Goal: Contribute content: Add original content to the website for others to see

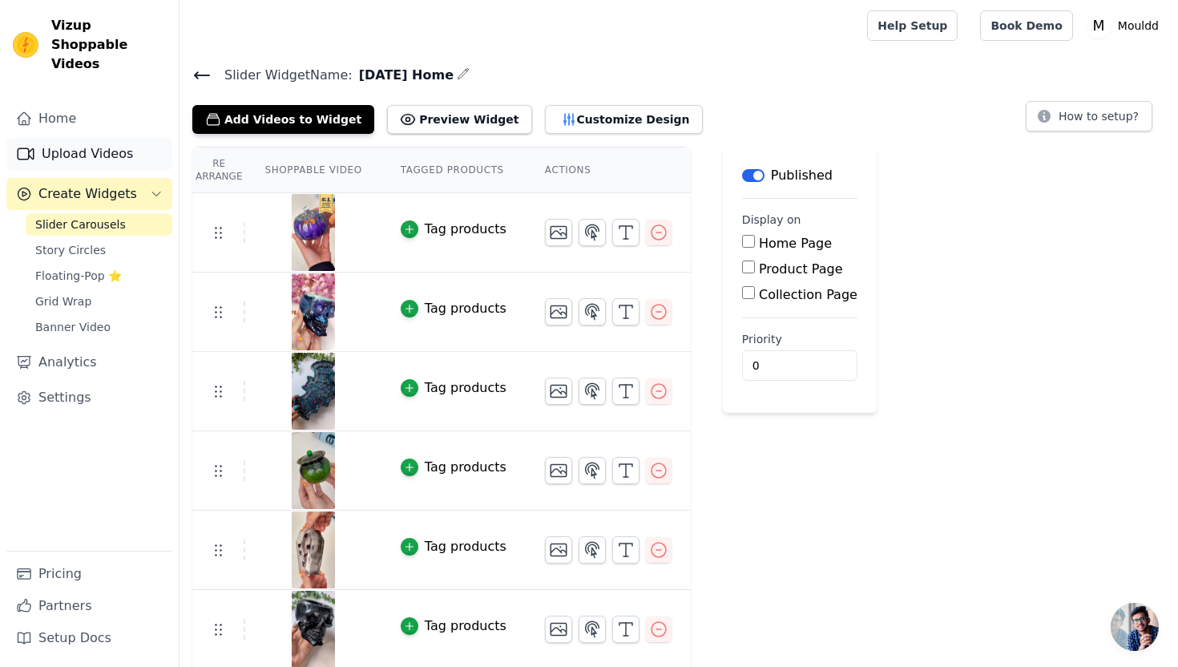
click at [125, 138] on link "Upload Videos" at bounding box center [89, 154] width 166 height 32
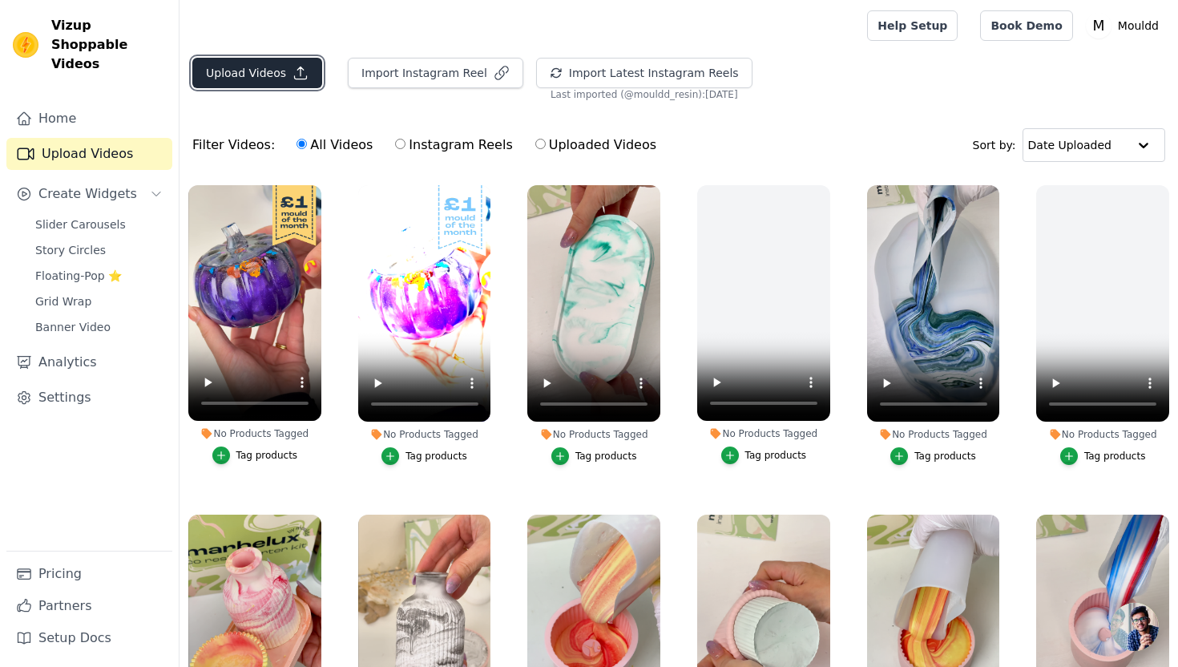
click at [298, 83] on button "Upload Videos" at bounding box center [257, 73] width 130 height 30
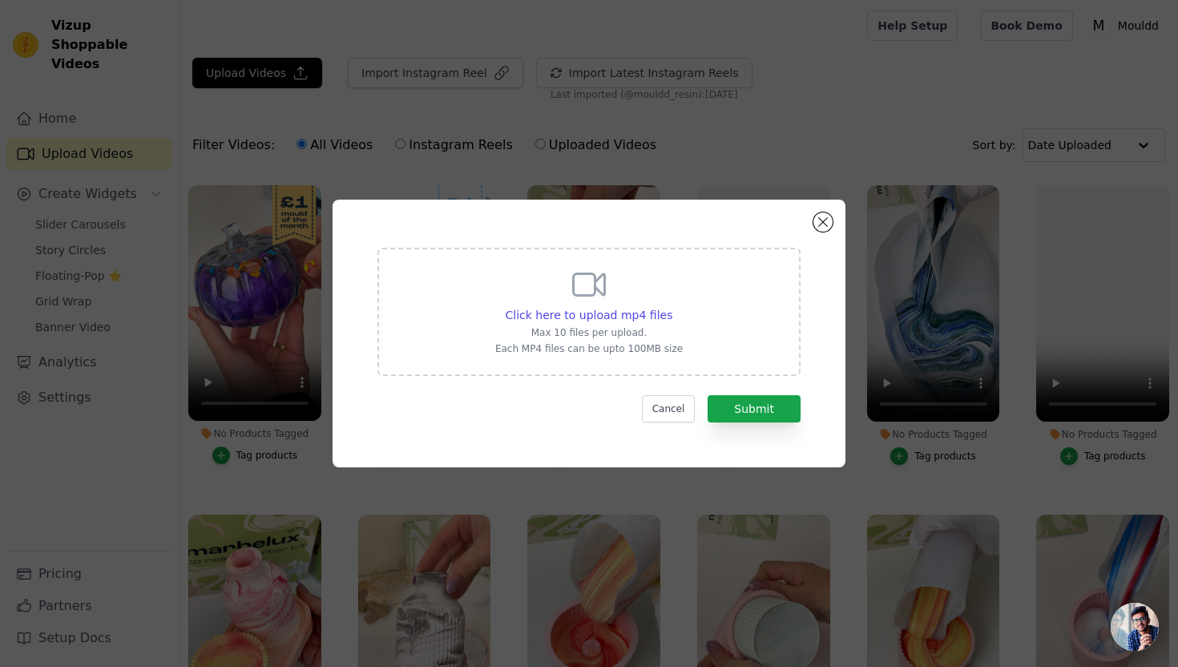
click at [494, 272] on div "Click here to upload mp4 files Max 10 files per upload. Each MP4 files can be u…" at bounding box center [588, 312] width 423 height 128
click at [672, 306] on input "Click here to upload mp4 files Max 10 files per upload. Each MP4 files can be u…" at bounding box center [672, 306] width 1 height 1
type input "C:\fakepath\Pink Terrazzo.mp4"
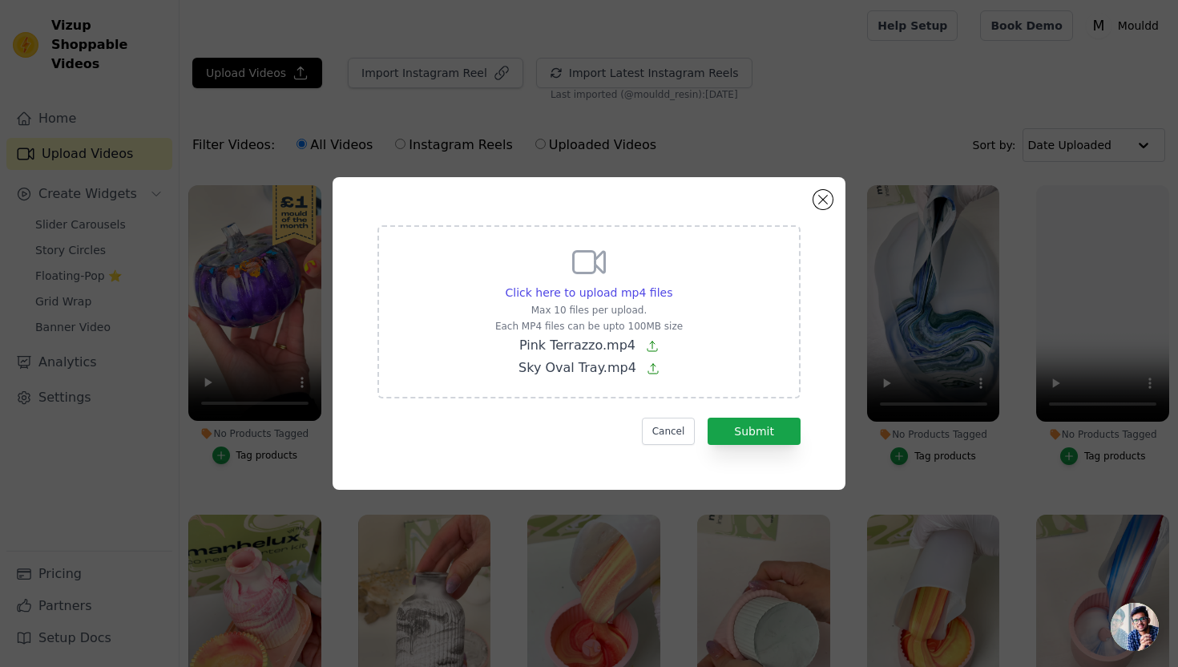
click at [777, 446] on div "Click here to upload mp4 files Max 10 files per upload. Each MP4 files can be u…" at bounding box center [588, 333] width 455 height 255
click at [771, 430] on button "Submit" at bounding box center [754, 431] width 93 height 27
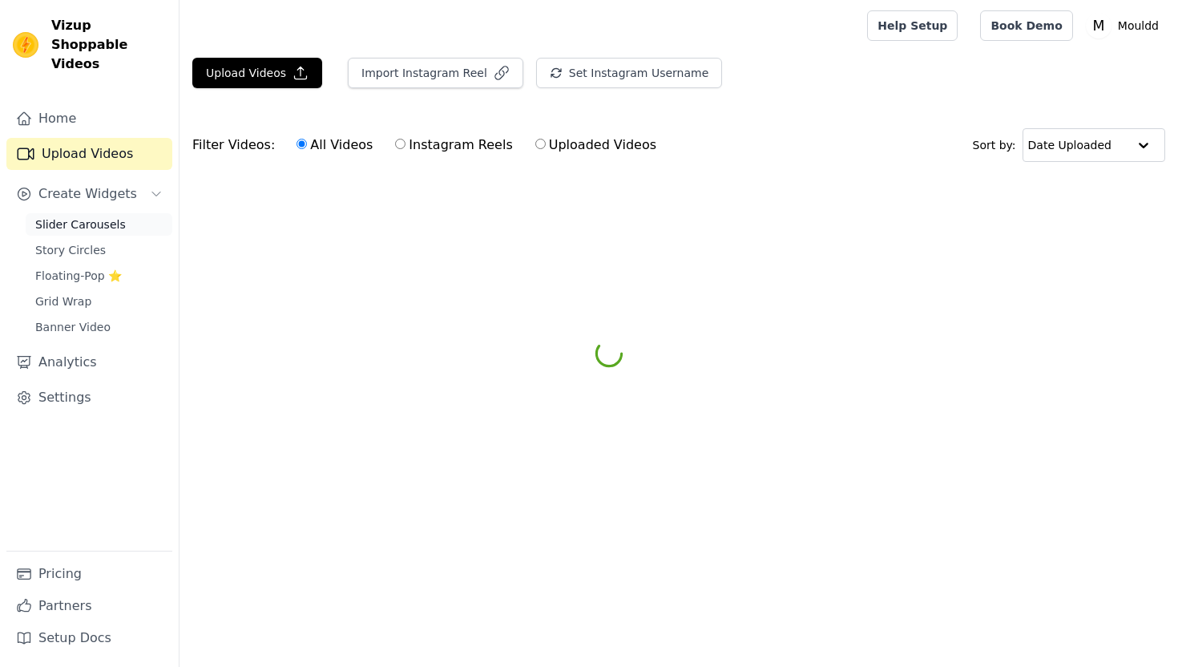
click at [103, 216] on span "Slider Carousels" at bounding box center [80, 224] width 91 height 16
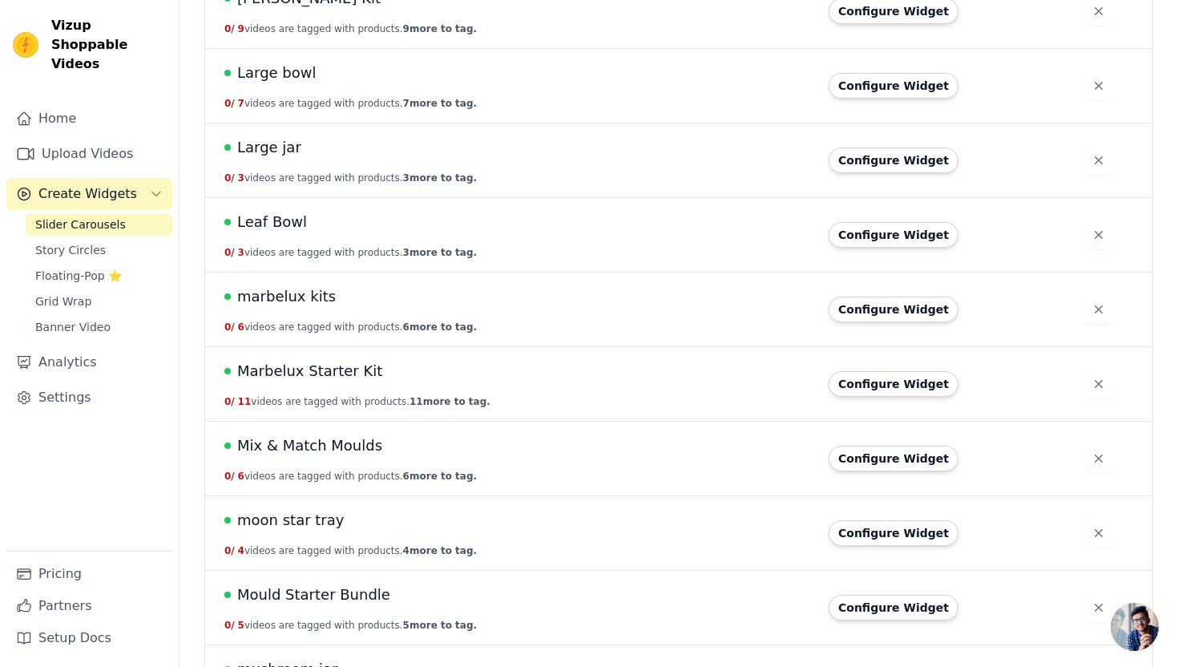
scroll to position [2414, 0]
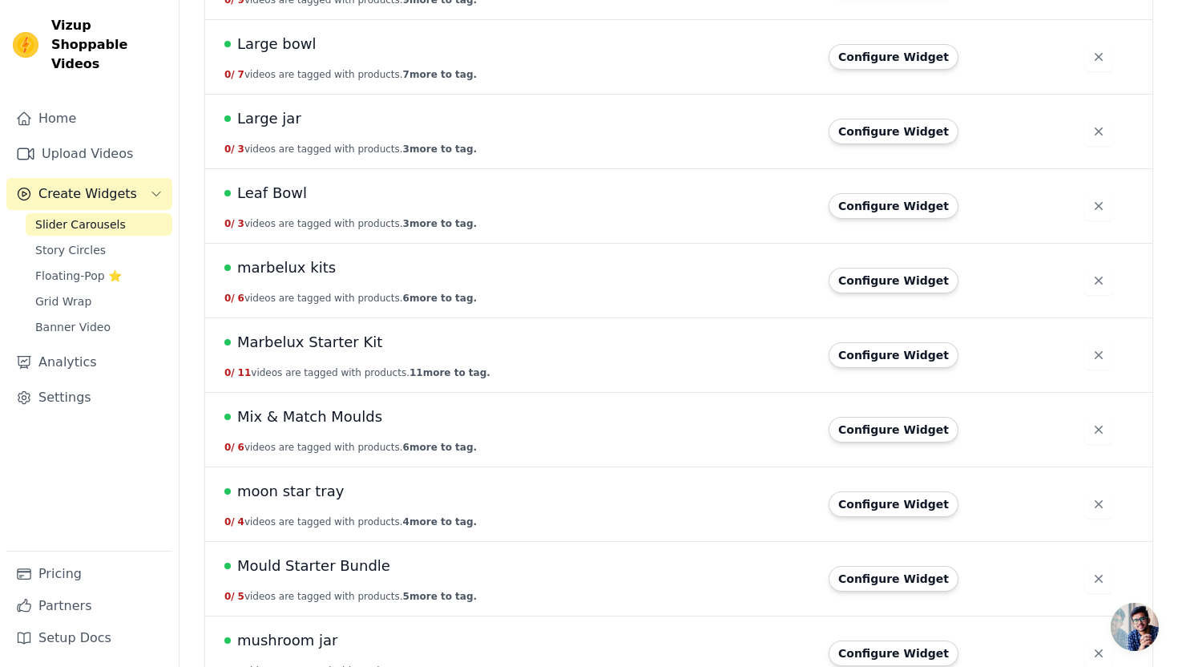
click at [285, 341] on span "Marbelux Starter Kit" at bounding box center [309, 342] width 145 height 22
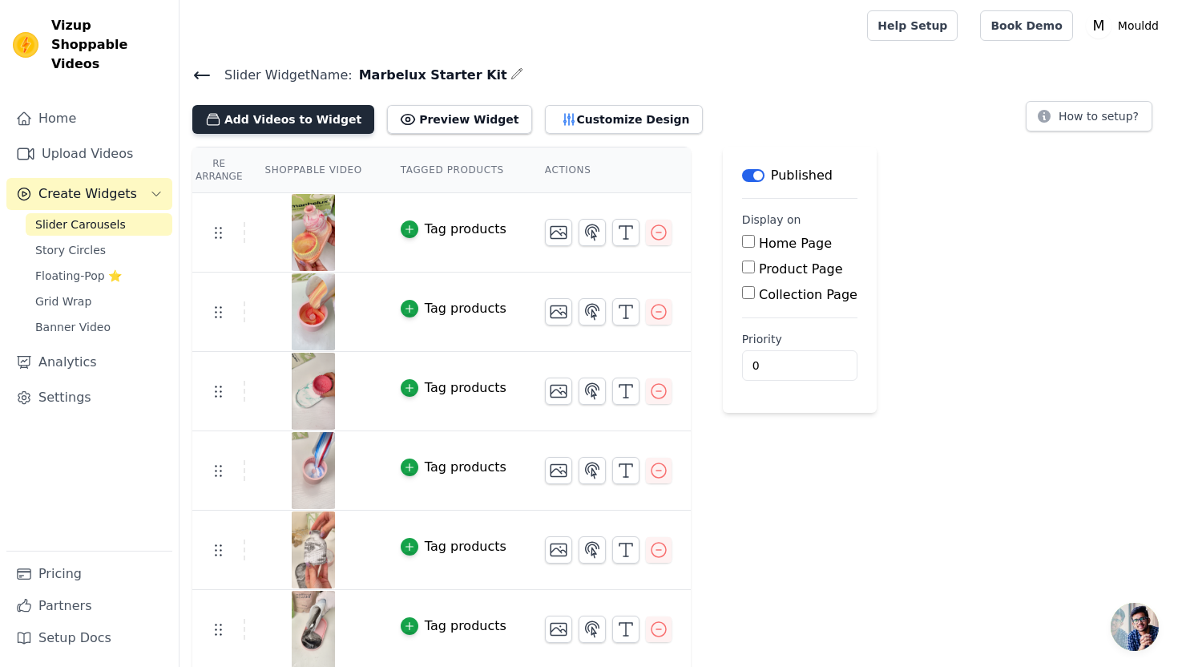
click at [267, 115] on button "Add Videos to Widget" at bounding box center [283, 119] width 182 height 29
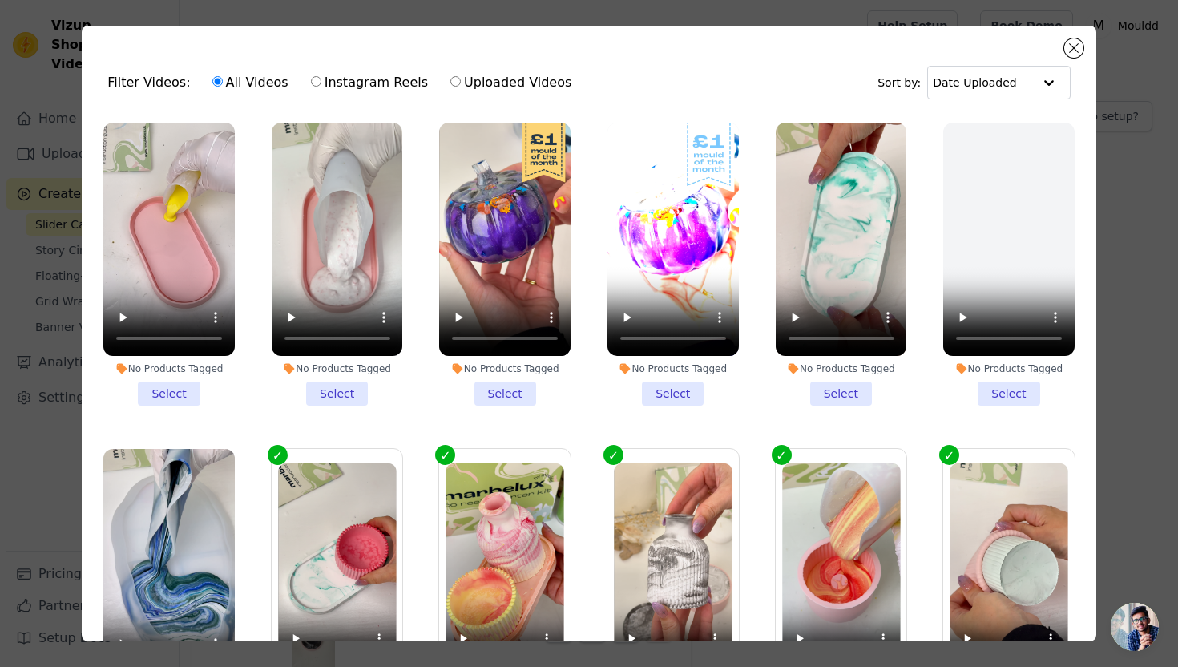
click at [186, 385] on li "No Products Tagged Select" at bounding box center [168, 264] width 131 height 283
click at [0, 0] on input "No Products Tagged Select" at bounding box center [0, 0] width 0 height 0
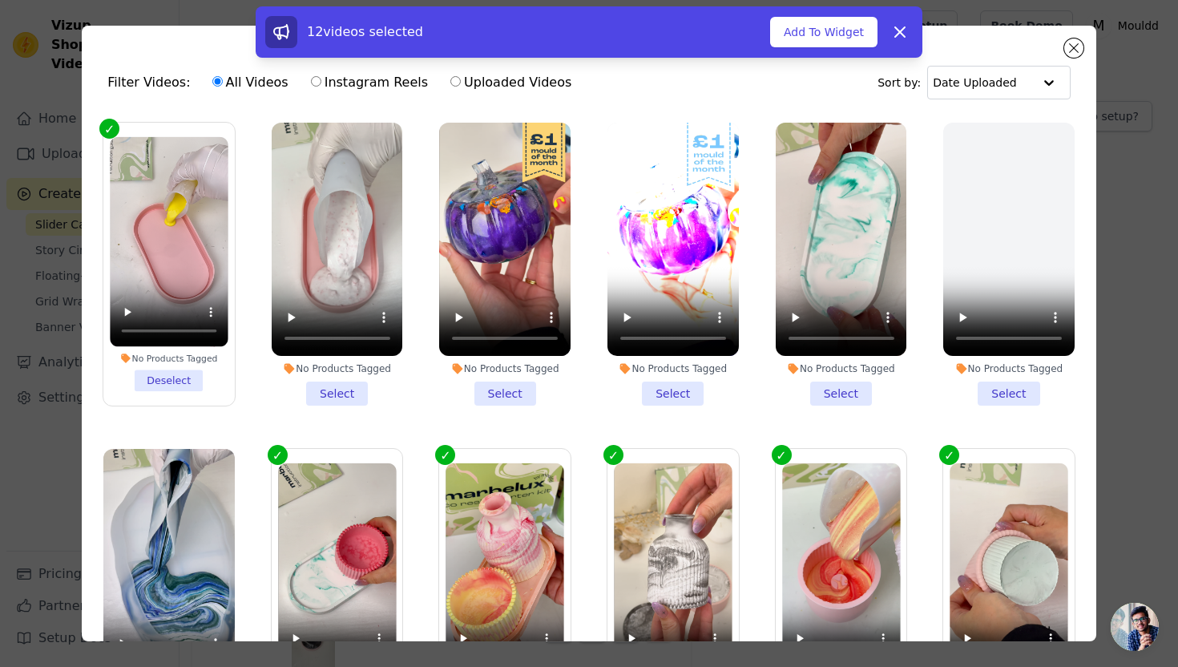
click at [312, 386] on li "No Products Tagged Select" at bounding box center [337, 264] width 131 height 283
click at [0, 0] on input "No Products Tagged Select" at bounding box center [0, 0] width 0 height 0
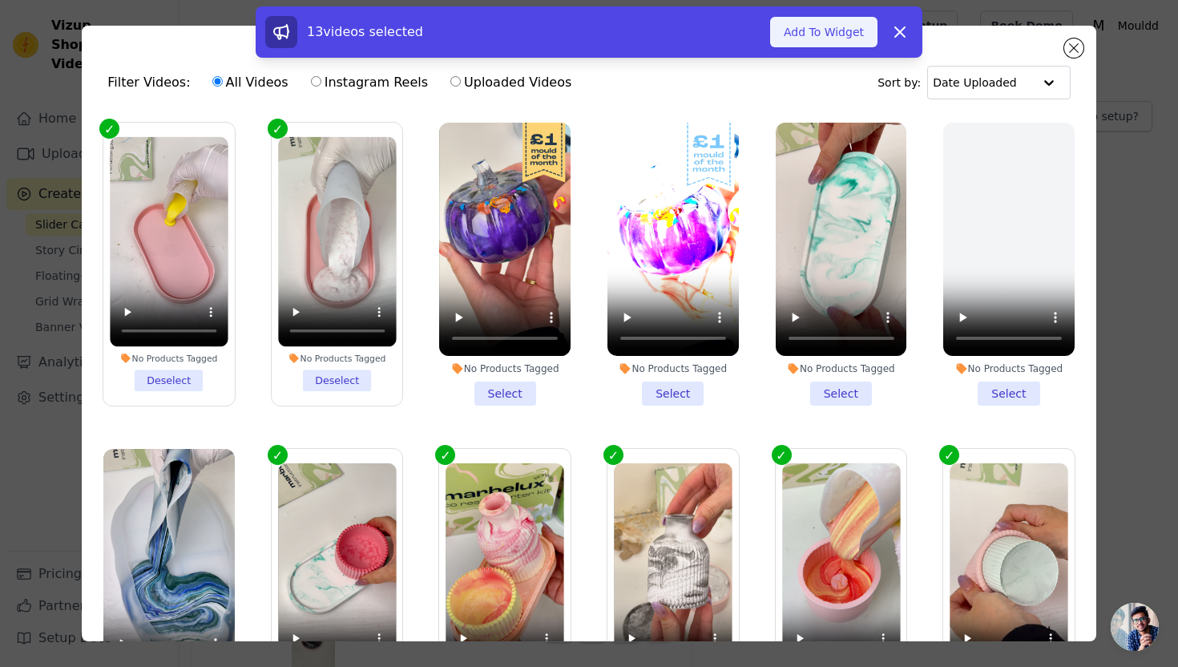
click at [793, 35] on button "Add To Widget" at bounding box center [823, 32] width 107 height 30
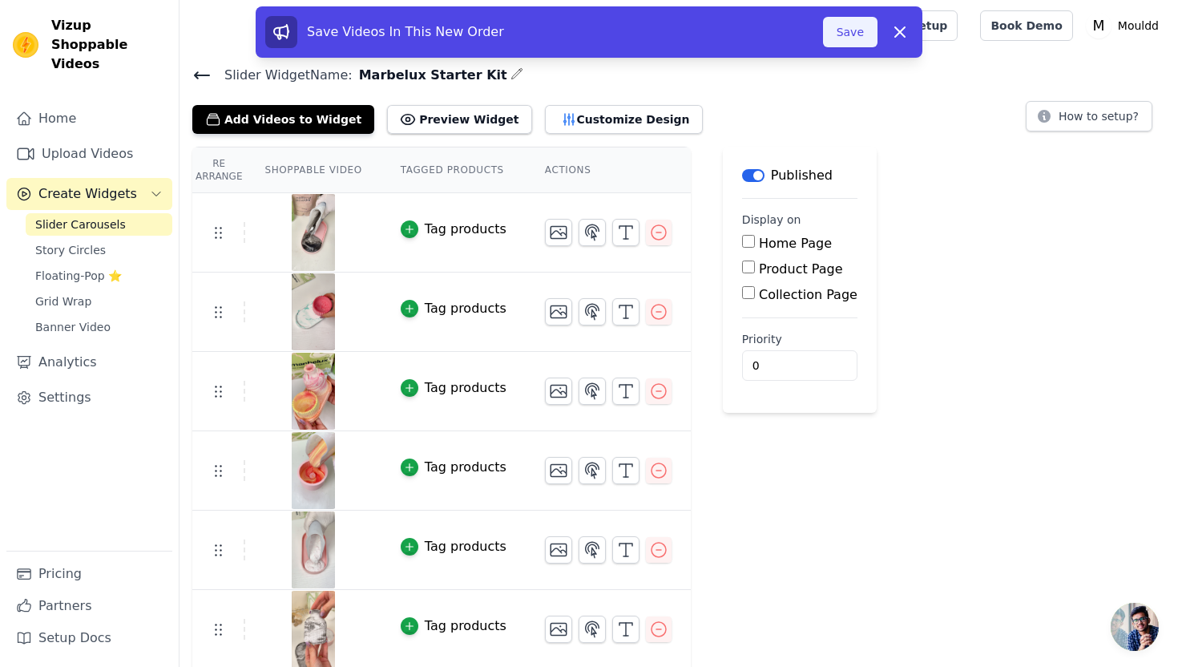
click at [839, 34] on button "Save" at bounding box center [850, 32] width 54 height 30
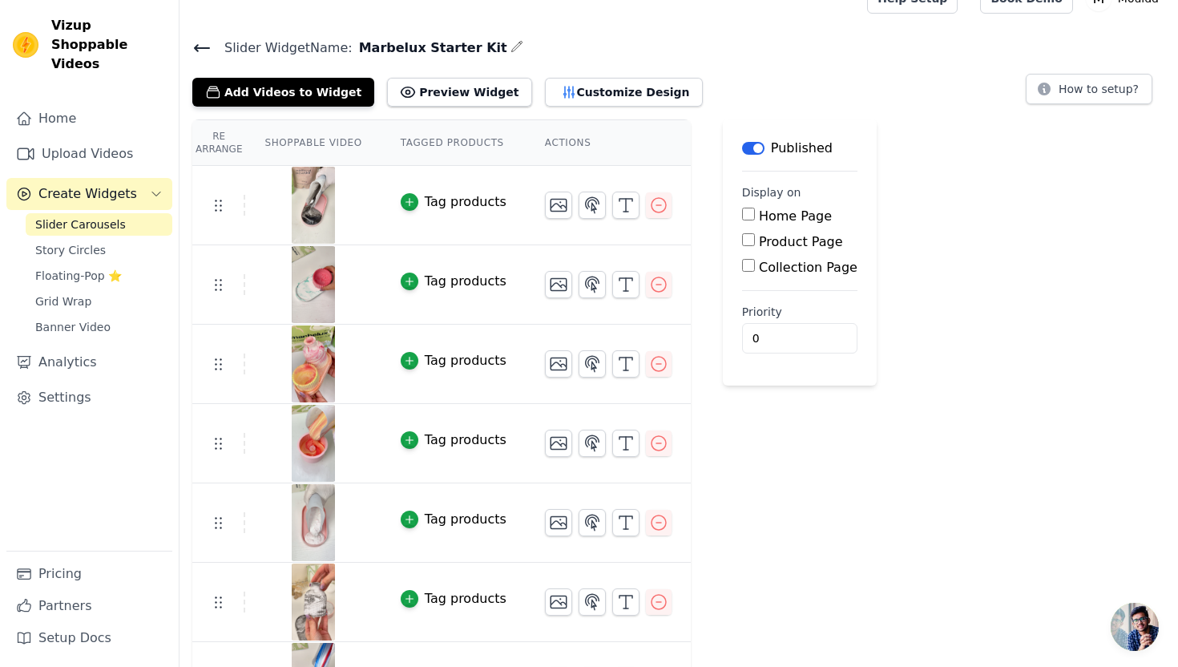
scroll to position [40, 0]
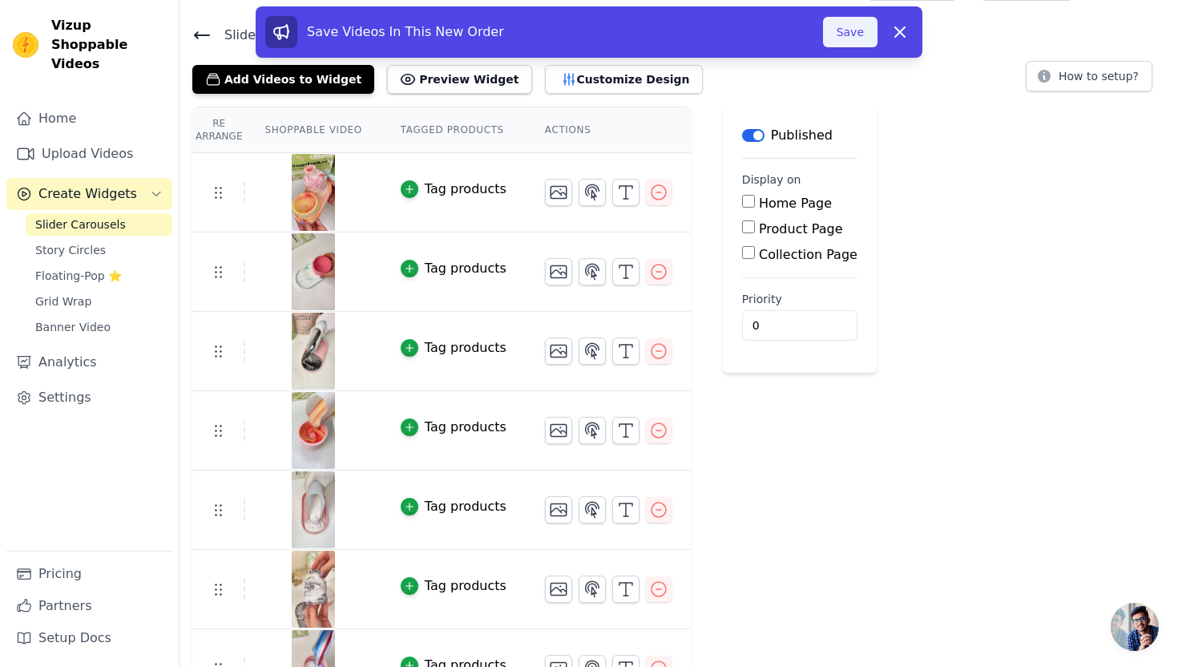
click at [839, 41] on button "Save" at bounding box center [850, 32] width 54 height 30
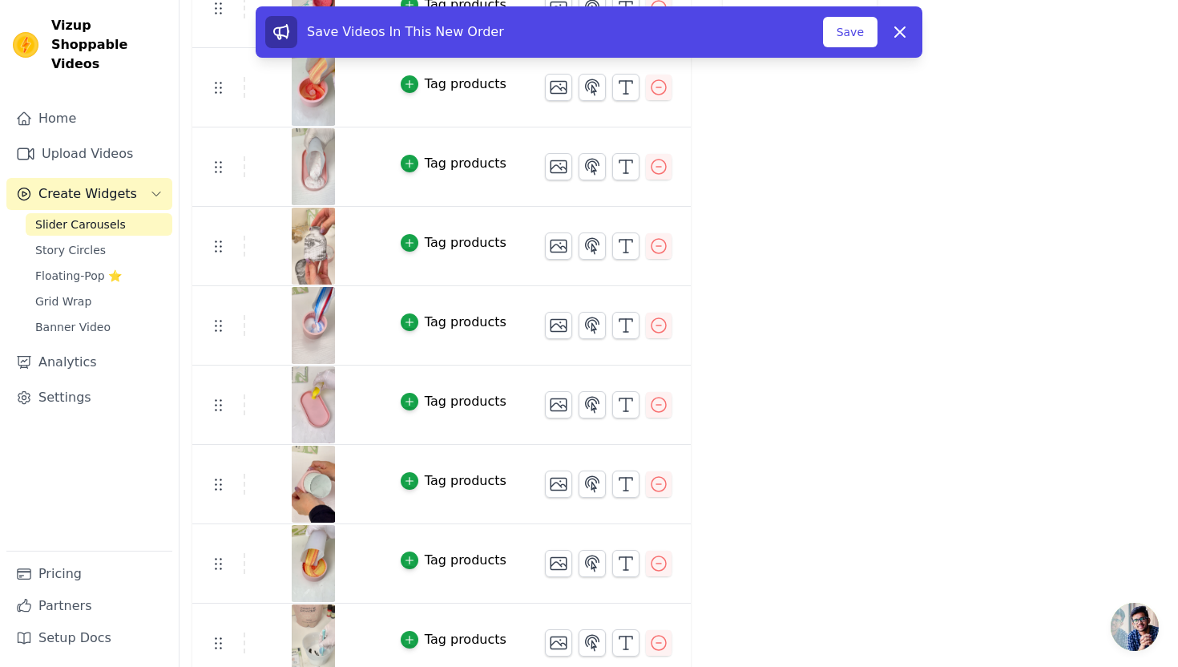
scroll to position [557, 0]
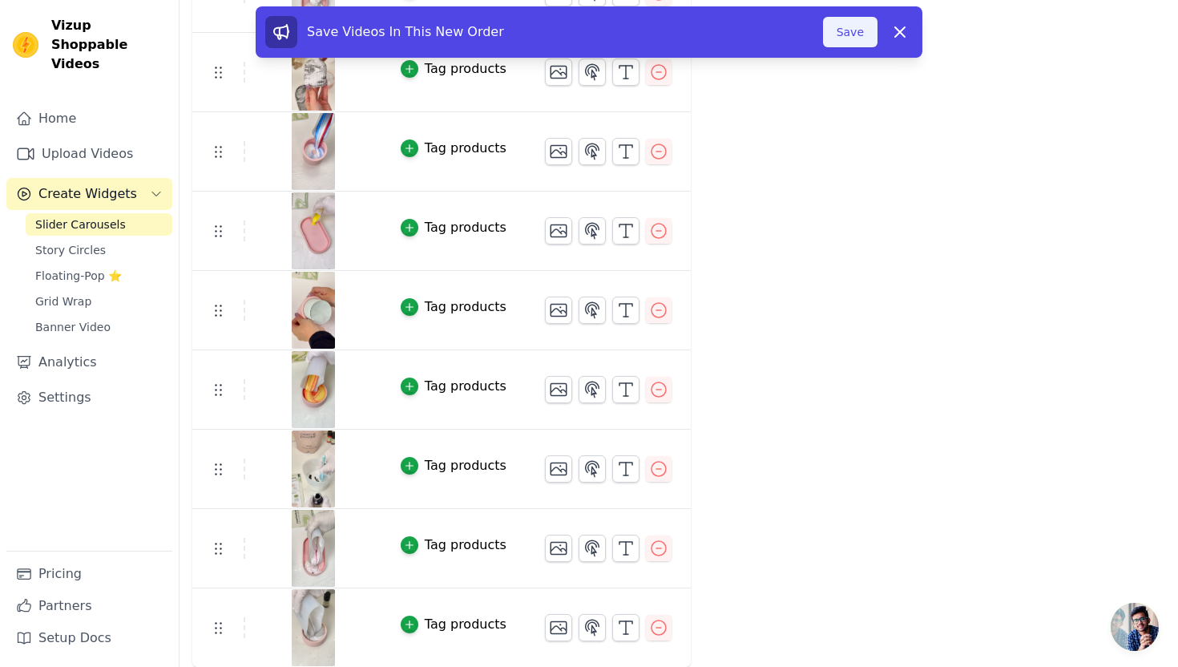
click at [843, 42] on button "Save" at bounding box center [850, 32] width 54 height 30
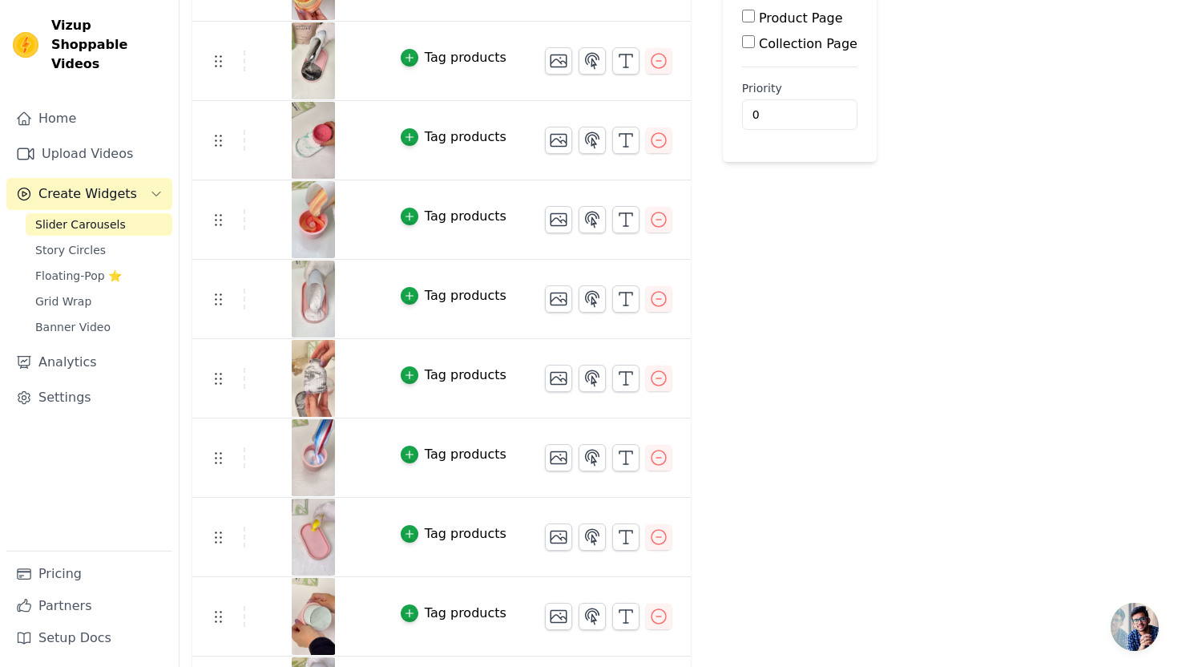
scroll to position [252, 0]
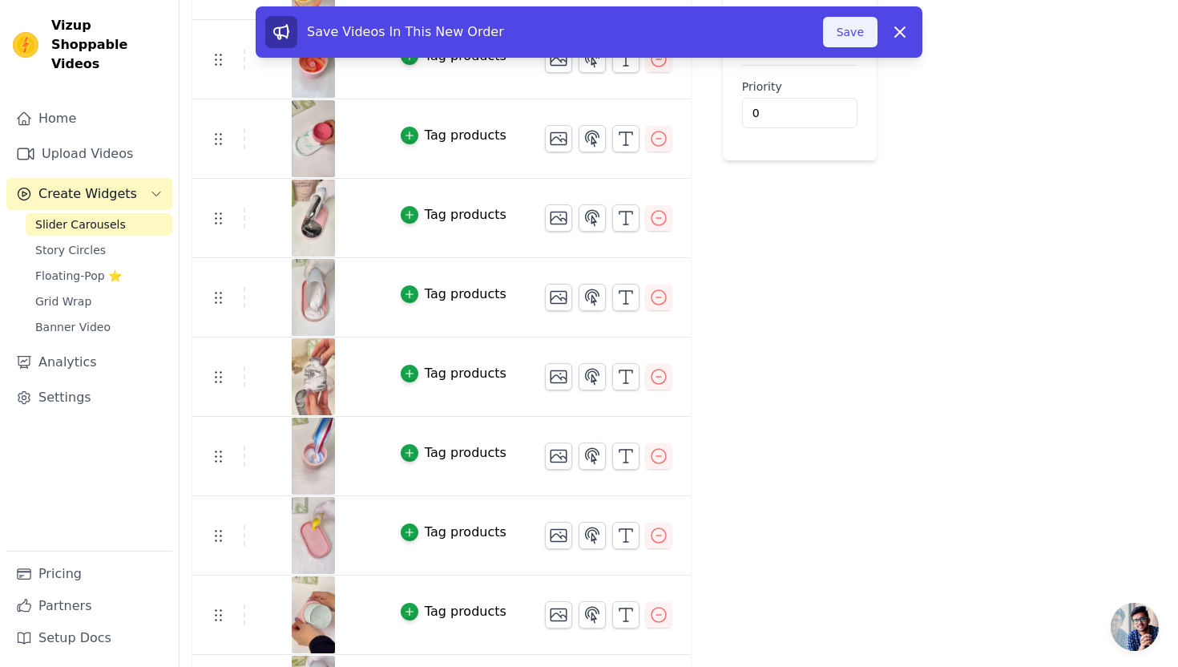
click at [846, 39] on button "Save" at bounding box center [850, 32] width 54 height 30
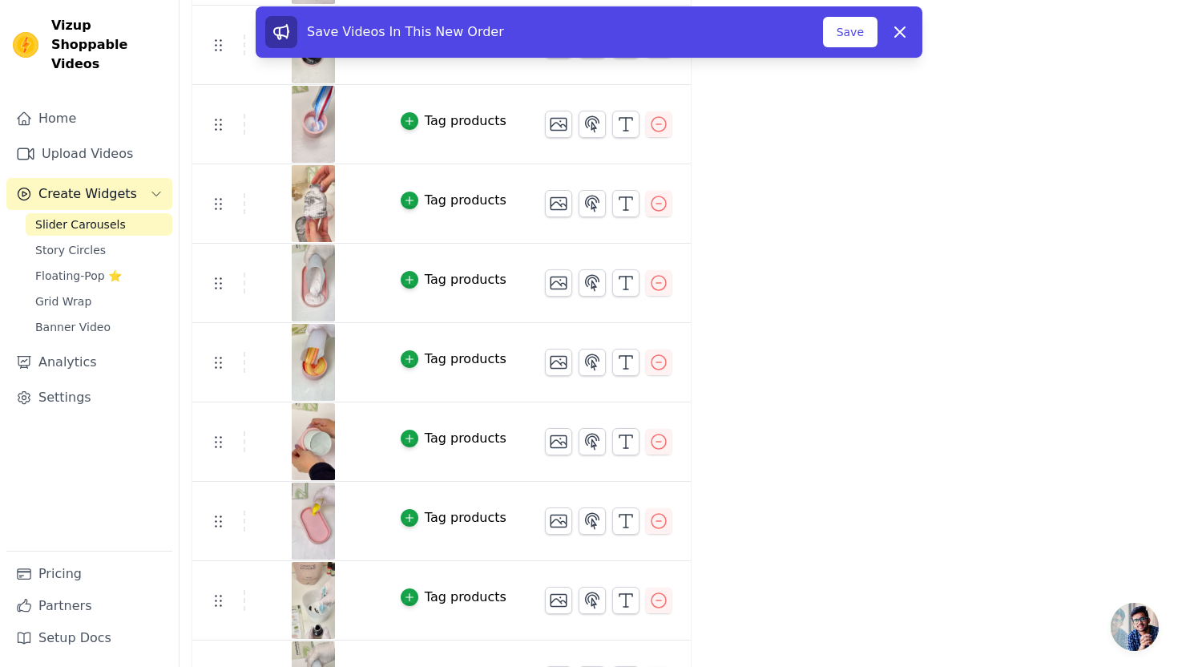
scroll to position [557, 0]
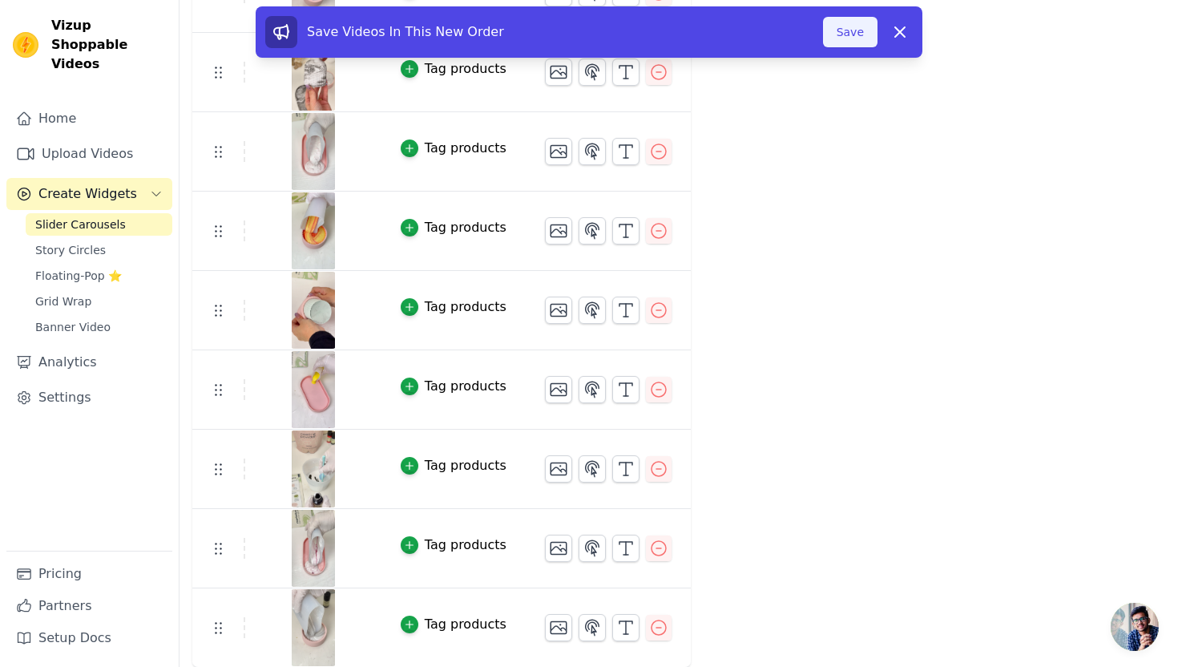
click at [849, 27] on button "Save" at bounding box center [850, 32] width 54 height 30
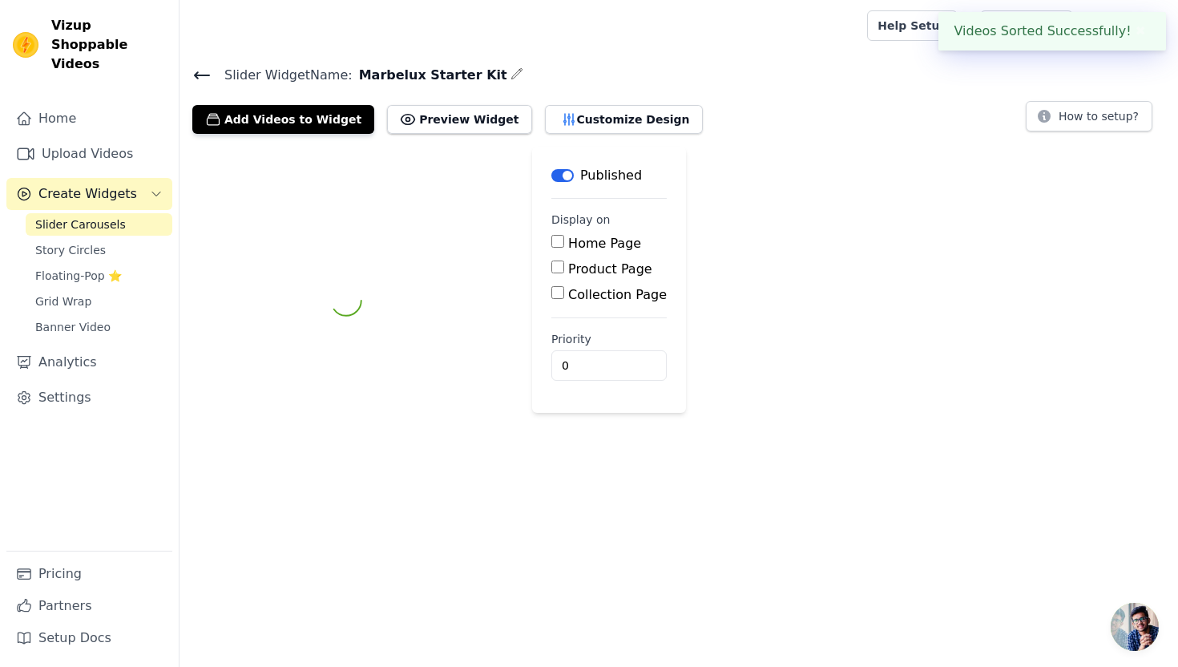
scroll to position [0, 0]
